Goal: Task Accomplishment & Management: Manage account settings

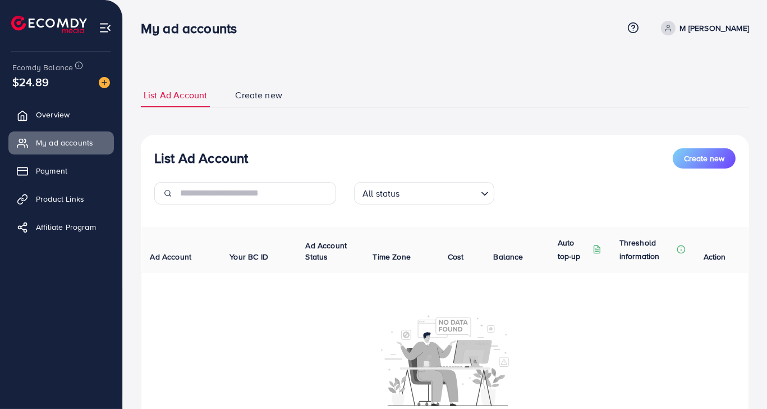
click at [672, 30] on icon at bounding box center [669, 28] width 8 height 8
click at [676, 87] on span "Log out" at bounding box center [682, 91] width 30 height 13
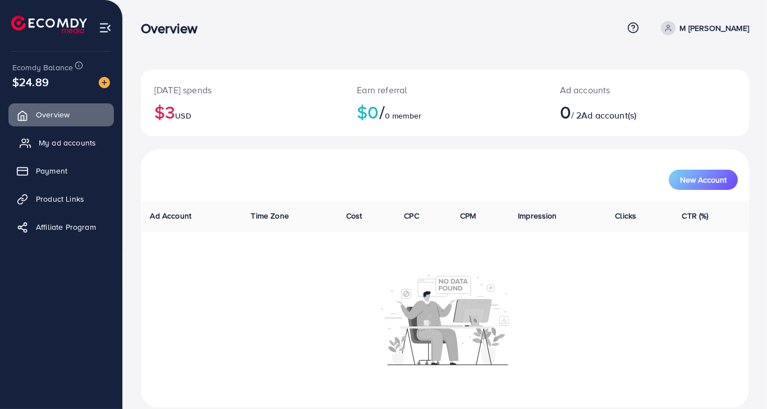
click at [58, 139] on span "My ad accounts" at bounding box center [67, 142] width 57 height 11
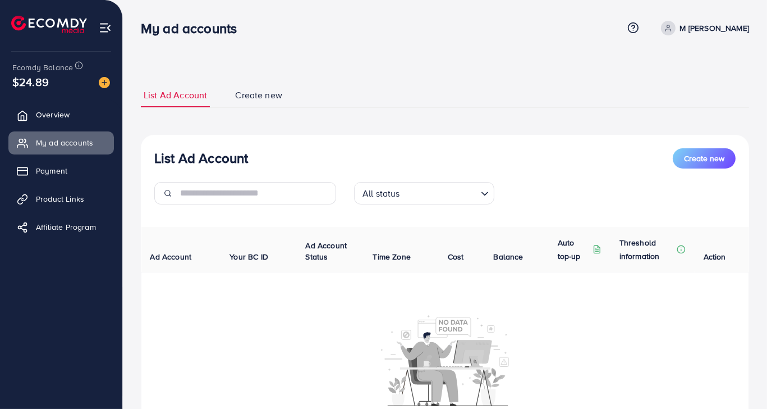
click at [722, 25] on p "M [PERSON_NAME]" at bounding box center [714, 27] width 69 height 13
click at [685, 98] on span "Log out" at bounding box center [682, 91] width 30 height 13
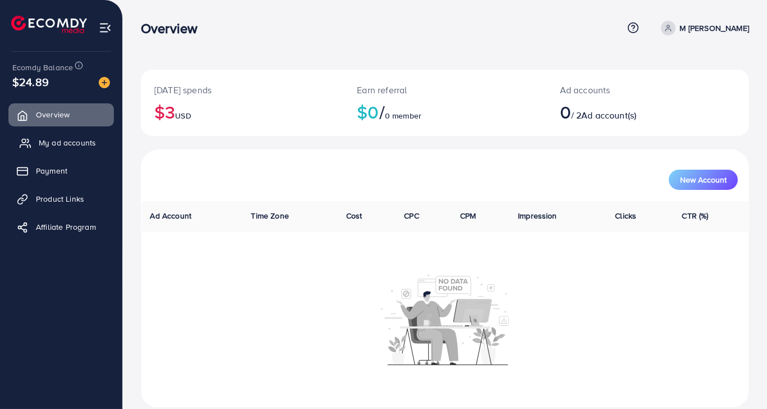
click at [90, 142] on span "My ad accounts" at bounding box center [67, 142] width 57 height 11
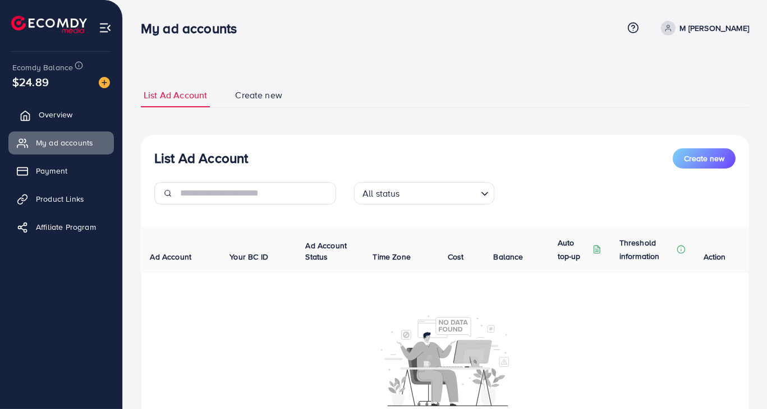
click at [71, 112] on span "Overview" at bounding box center [56, 114] width 34 height 11
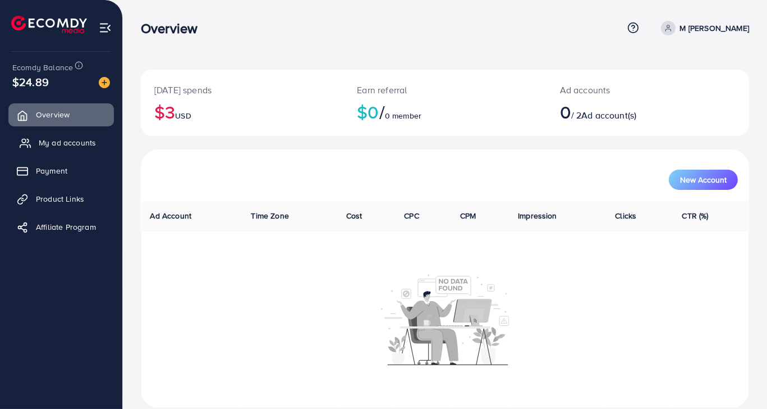
click at [66, 146] on span "My ad accounts" at bounding box center [67, 142] width 57 height 11
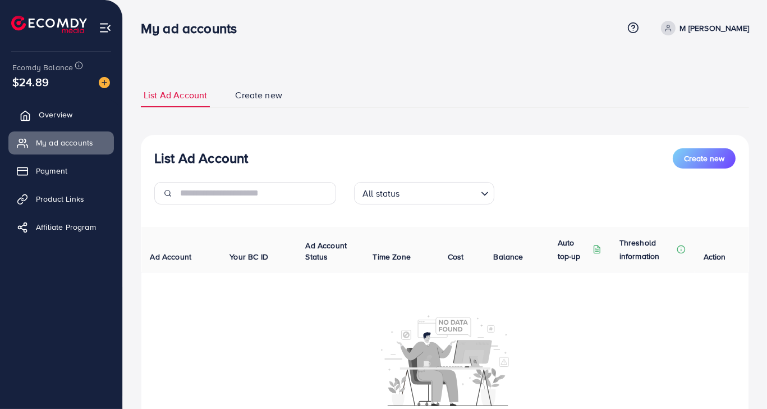
click at [70, 115] on span "Overview" at bounding box center [56, 114] width 34 height 11
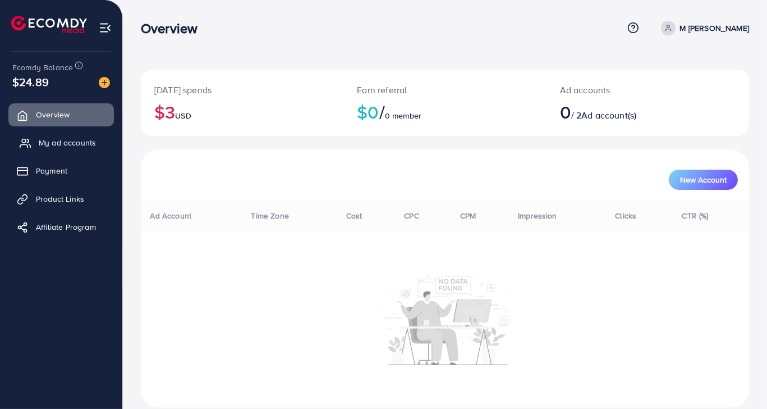
click at [74, 145] on span "My ad accounts" at bounding box center [67, 142] width 57 height 11
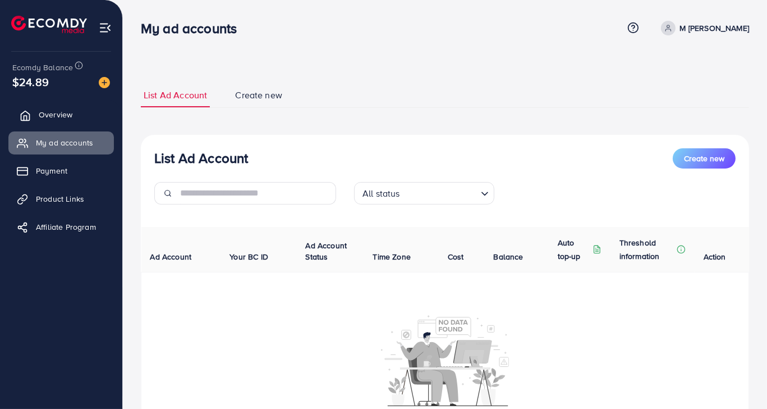
click at [73, 124] on link "Overview" at bounding box center [61, 114] width 106 height 22
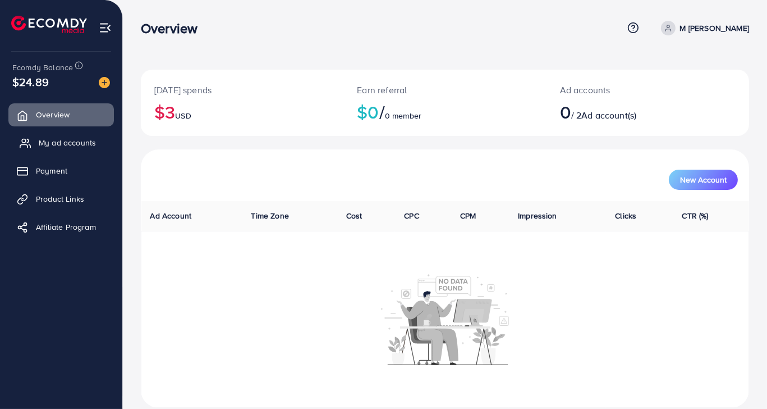
click at [75, 136] on link "My ad accounts" at bounding box center [61, 142] width 106 height 22
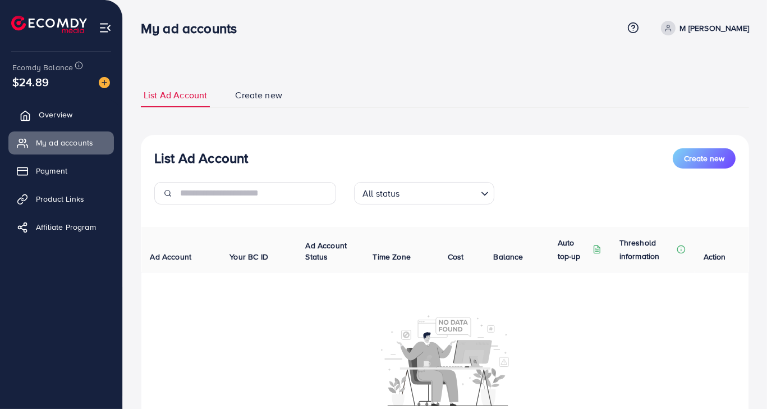
click at [68, 118] on span "Overview" at bounding box center [56, 114] width 34 height 11
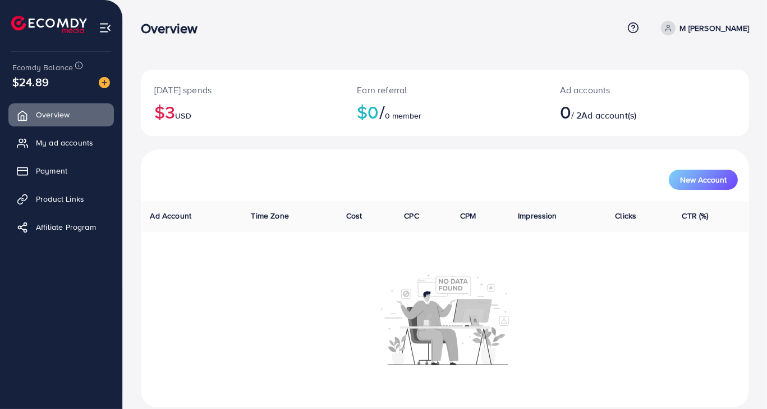
click at [704, 25] on p "M [PERSON_NAME]" at bounding box center [714, 27] width 69 height 13
click at [675, 98] on span "Log out" at bounding box center [682, 91] width 30 height 13
